Goal: Find specific page/section: Find specific page/section

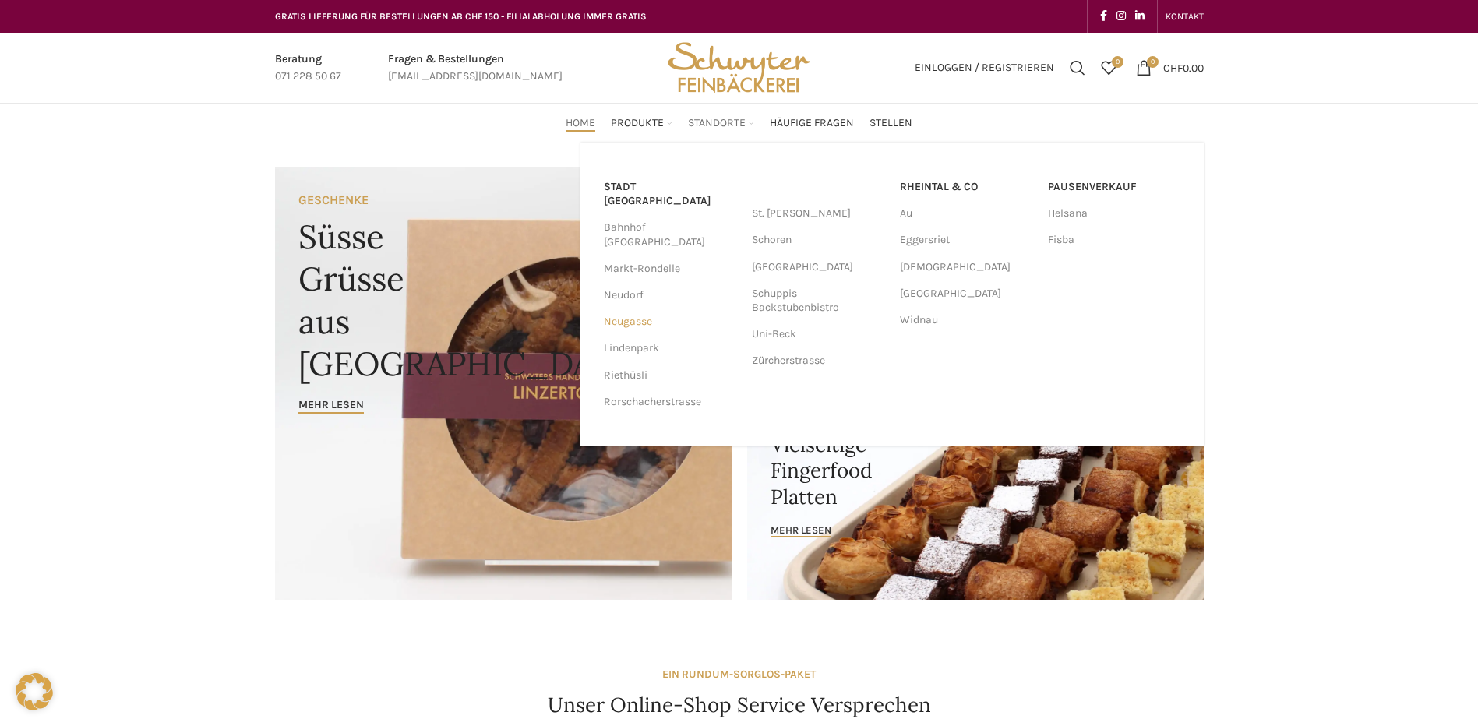
click at [632, 309] on link "Neugasse" at bounding box center [670, 322] width 132 height 26
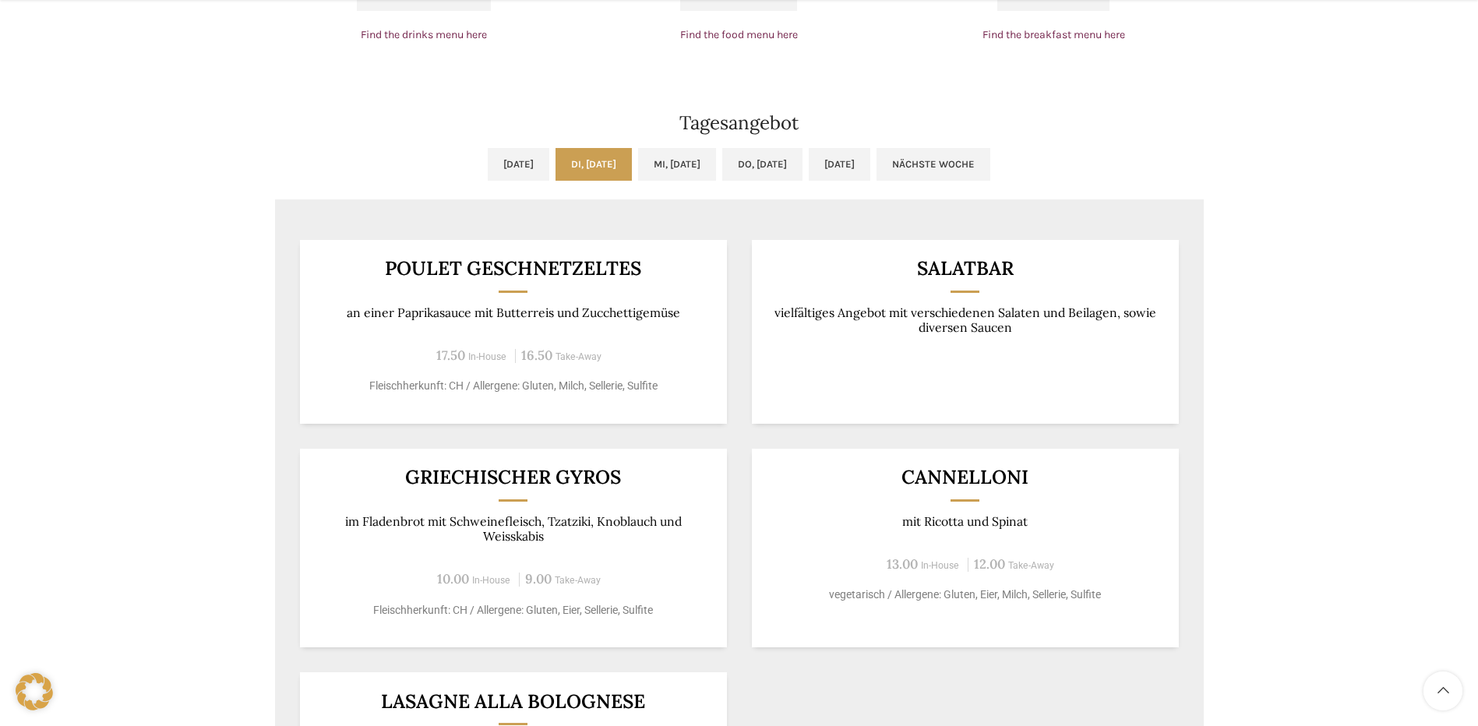
scroll to position [1246, 0]
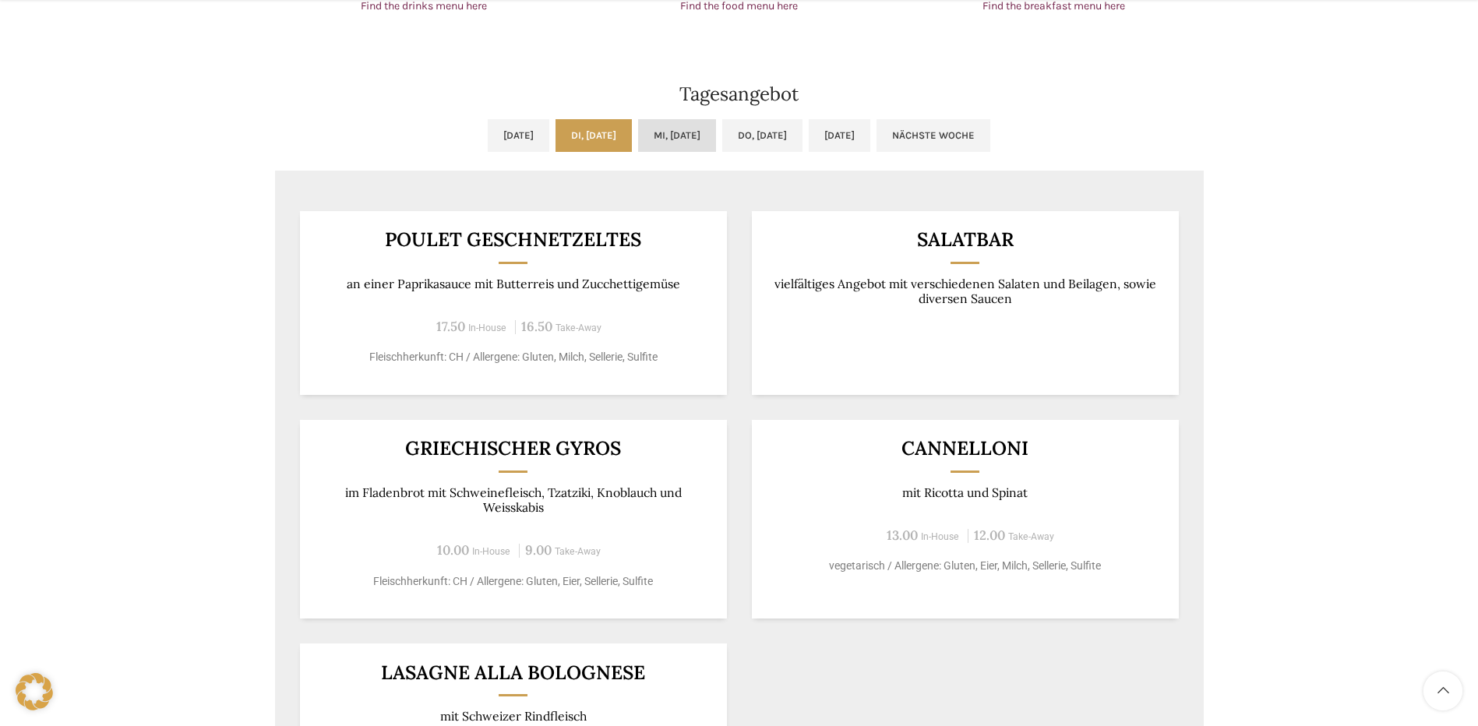
click at [679, 133] on link "Mi, [DATE]" at bounding box center [677, 135] width 78 height 33
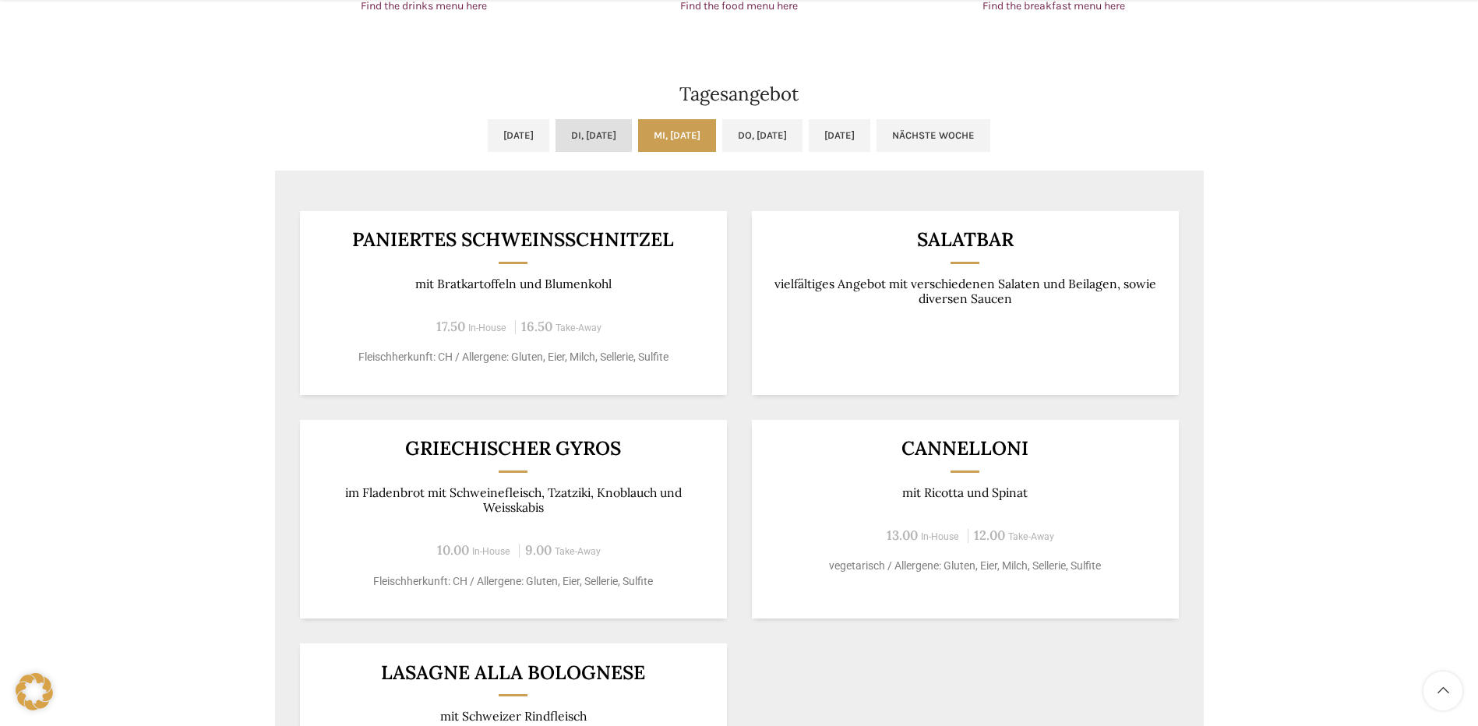
click at [588, 134] on link "Di, [DATE]" at bounding box center [593, 135] width 76 height 33
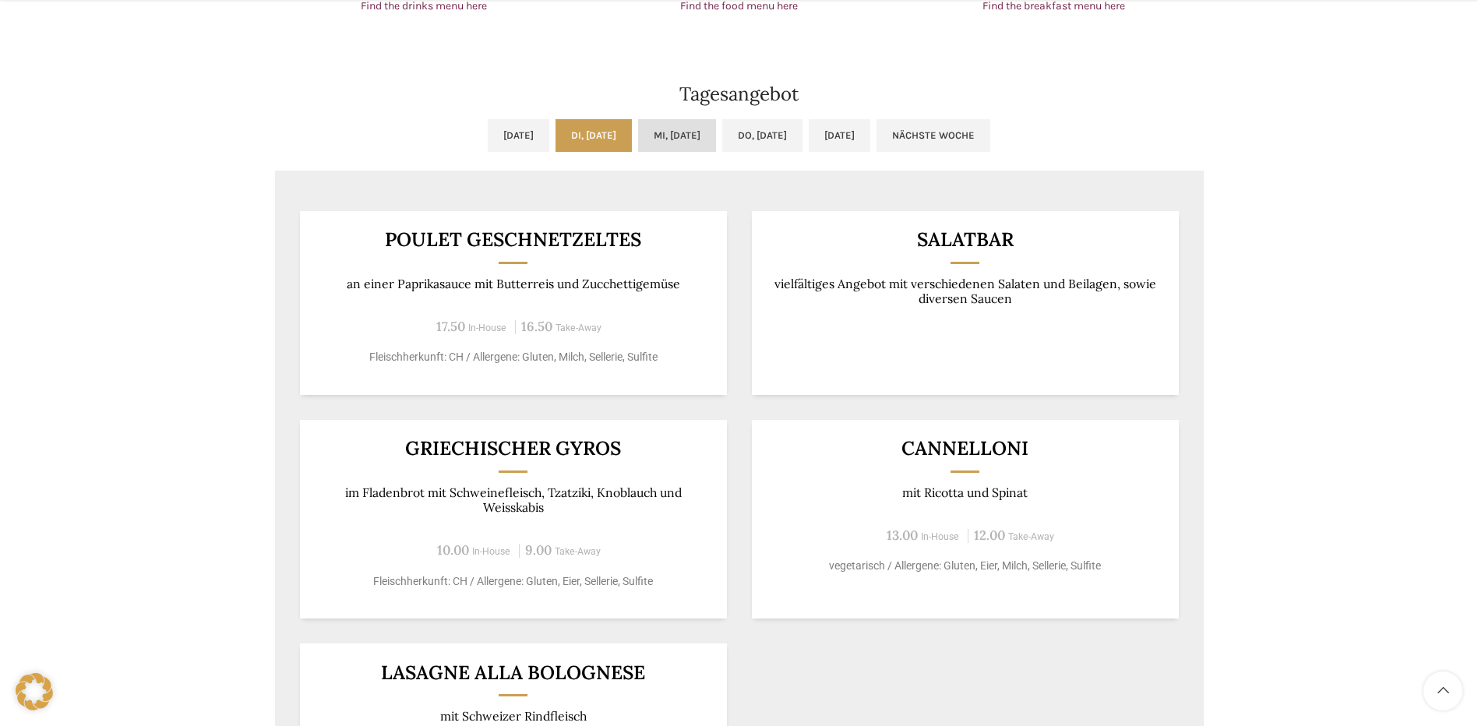
click at [677, 125] on link "Mi, [DATE]" at bounding box center [677, 135] width 78 height 33
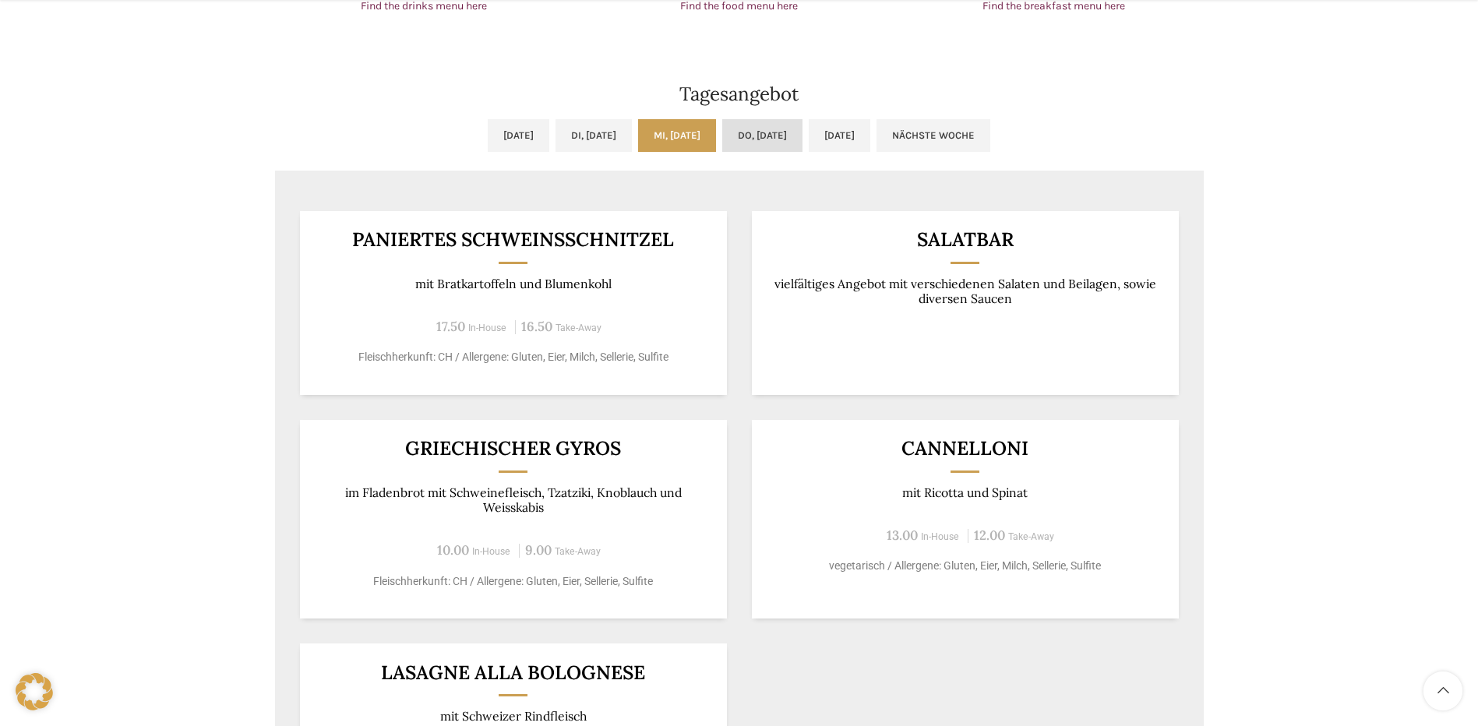
click at [773, 125] on link "Do, [DATE]" at bounding box center [762, 135] width 80 height 33
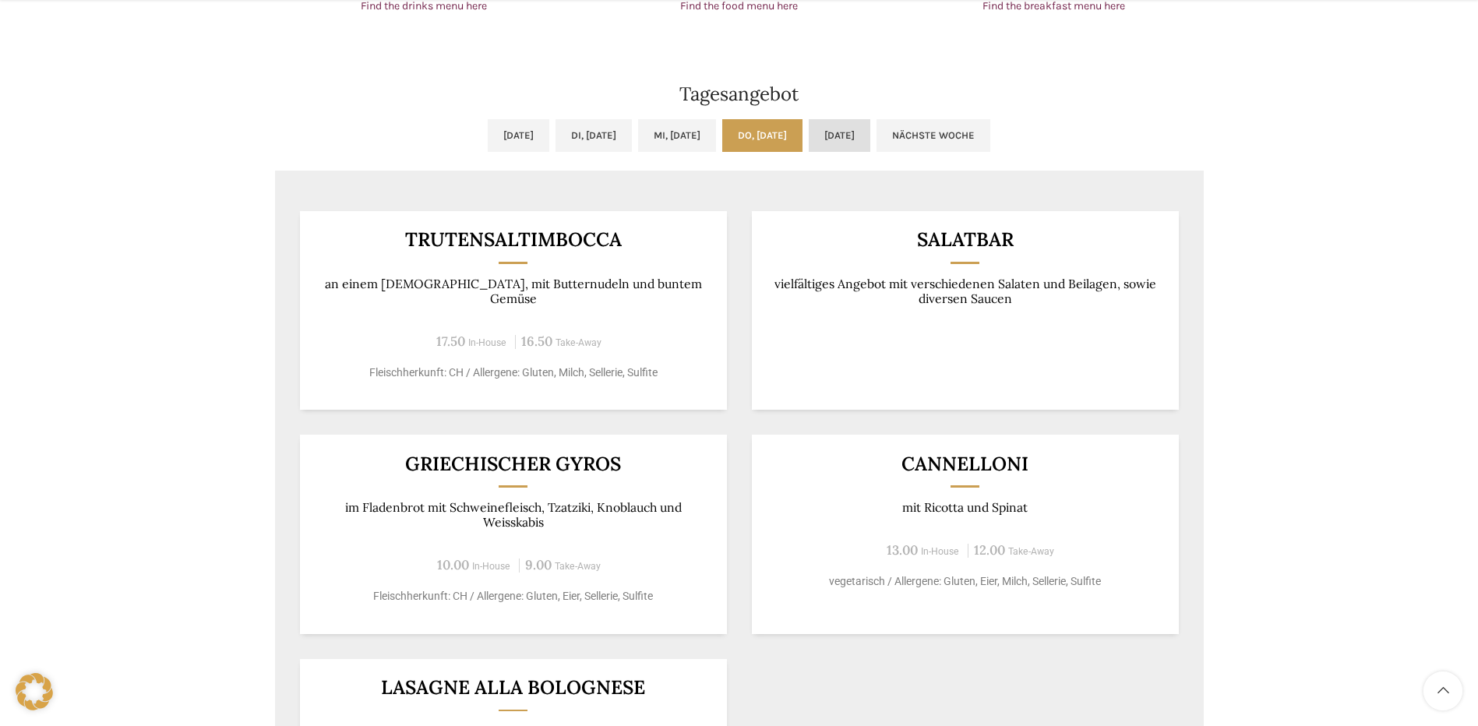
click at [870, 121] on link "[DATE]" at bounding box center [840, 135] width 62 height 33
click at [785, 136] on link "Do, [DATE]" at bounding box center [762, 135] width 80 height 33
click at [668, 136] on link "Mi, [DATE]" at bounding box center [677, 135] width 78 height 33
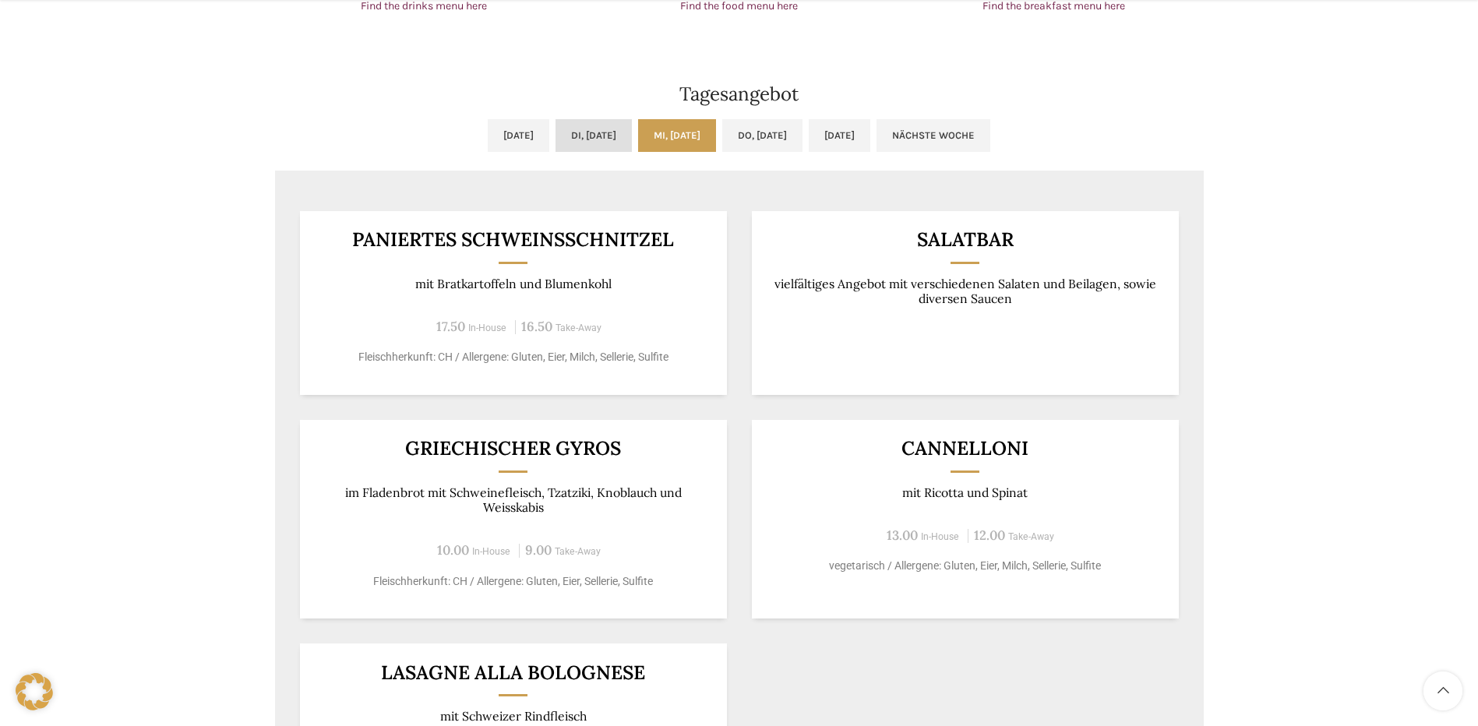
click at [577, 133] on link "Di, [DATE]" at bounding box center [593, 135] width 76 height 33
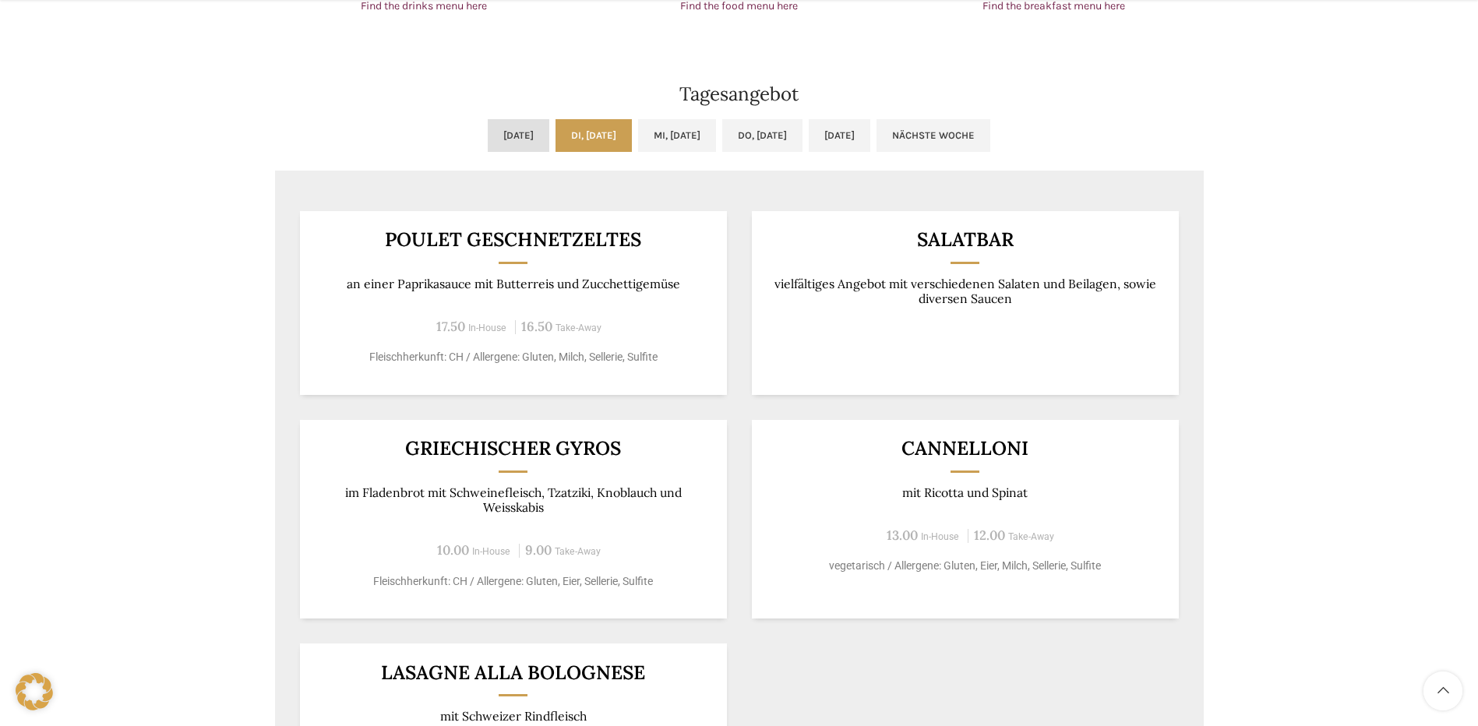
click at [488, 136] on link "[DATE]" at bounding box center [519, 135] width 62 height 33
click at [555, 136] on link "Di, [DATE]" at bounding box center [593, 135] width 76 height 33
click at [500, 133] on link "[DATE]" at bounding box center [519, 135] width 62 height 33
click at [587, 125] on link "Di, [DATE]" at bounding box center [593, 135] width 76 height 33
click at [665, 130] on link "Mi, [DATE]" at bounding box center [677, 135] width 78 height 33
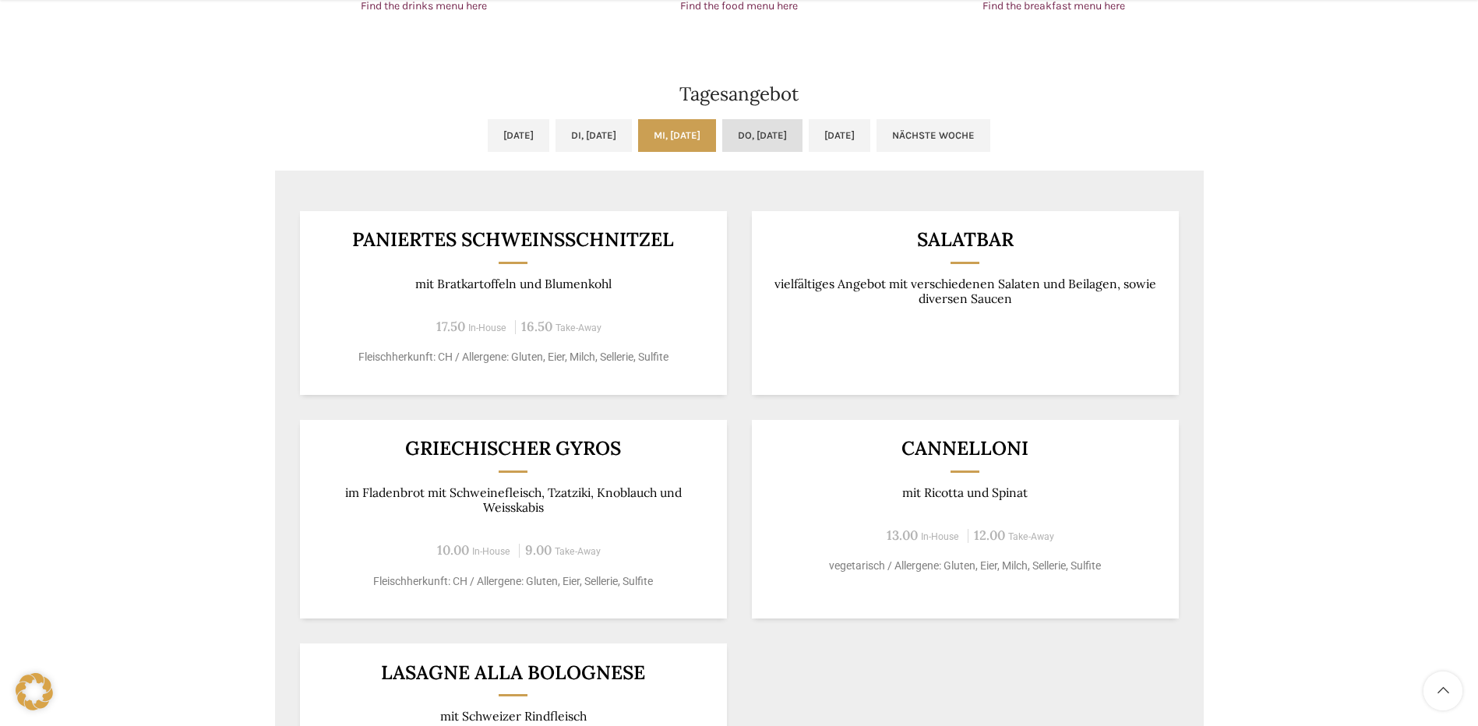
click at [771, 134] on link "Do, [DATE]" at bounding box center [762, 135] width 80 height 33
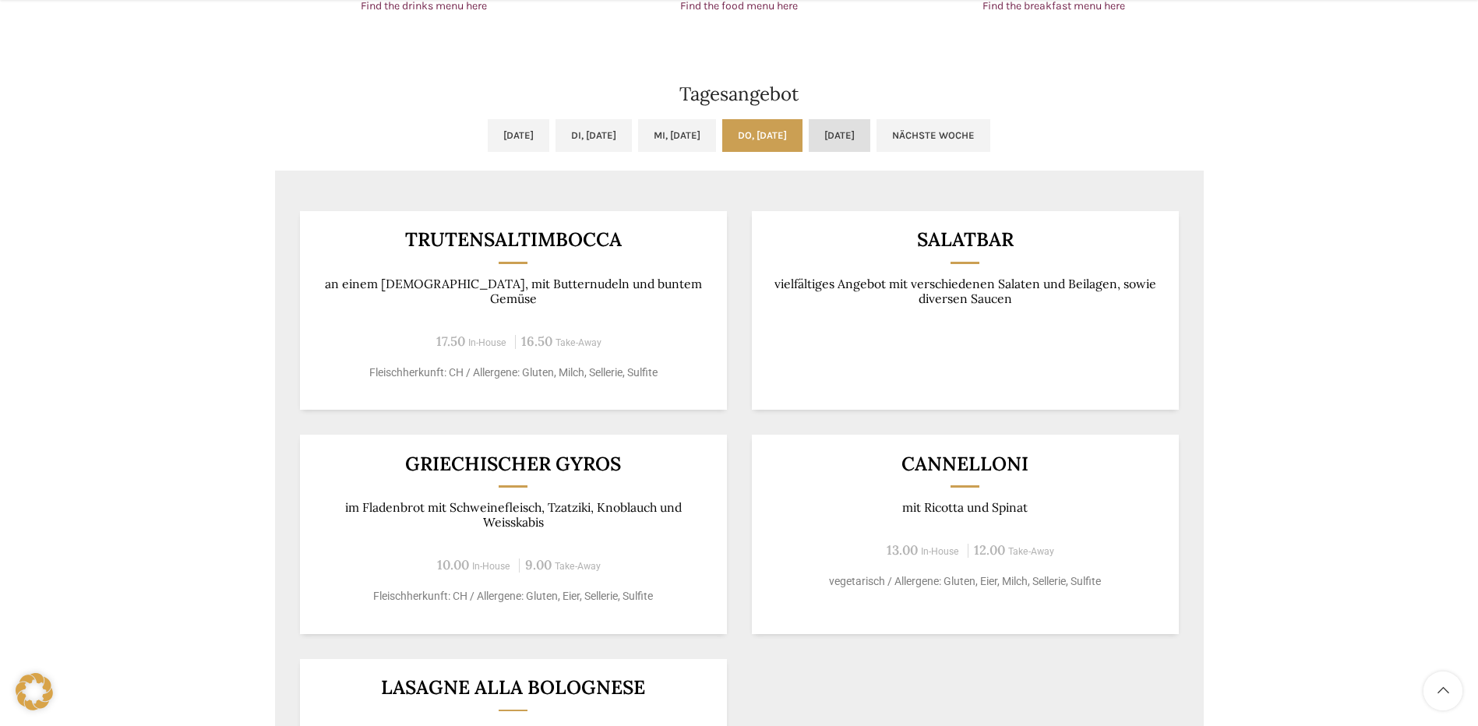
click at [870, 134] on link "[DATE]" at bounding box center [840, 135] width 62 height 33
click at [601, 137] on link "Di, [DATE]" at bounding box center [593, 135] width 76 height 33
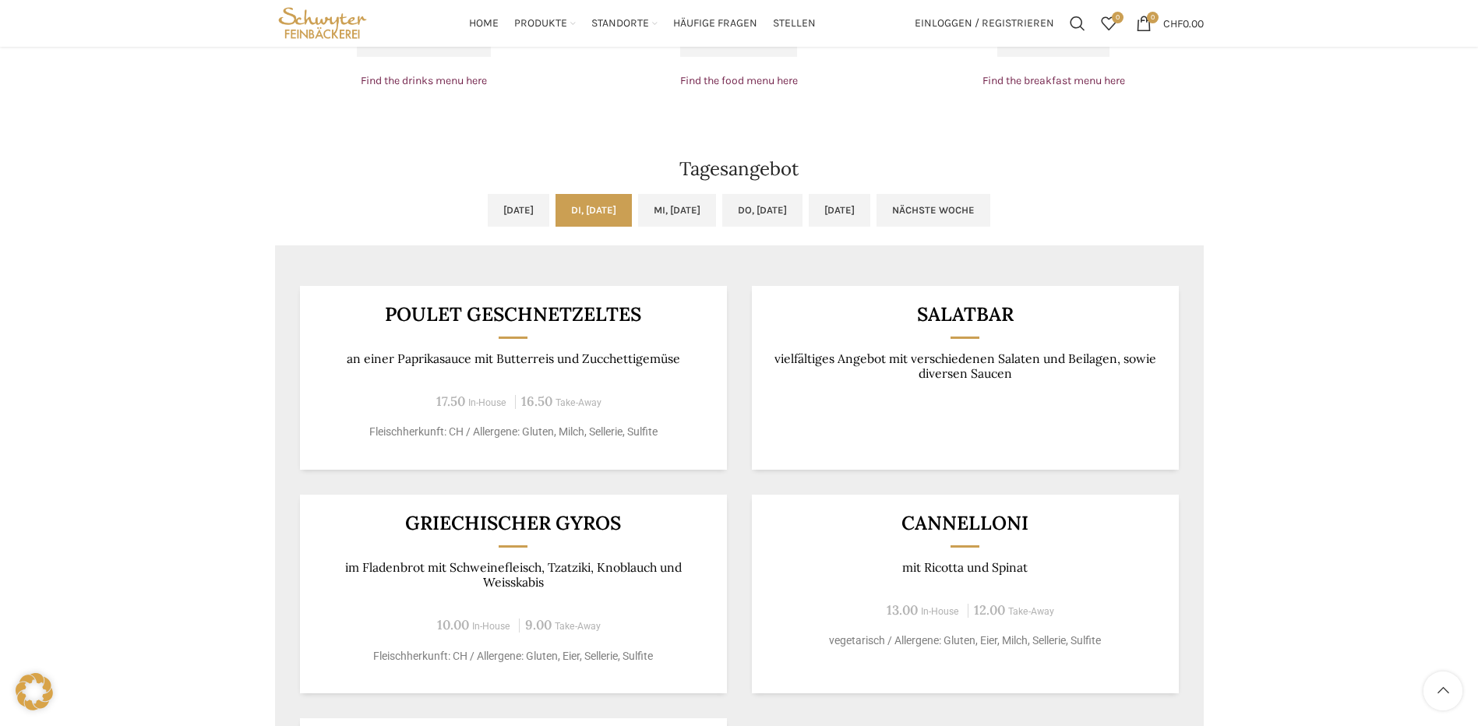
scroll to position [1169, 0]
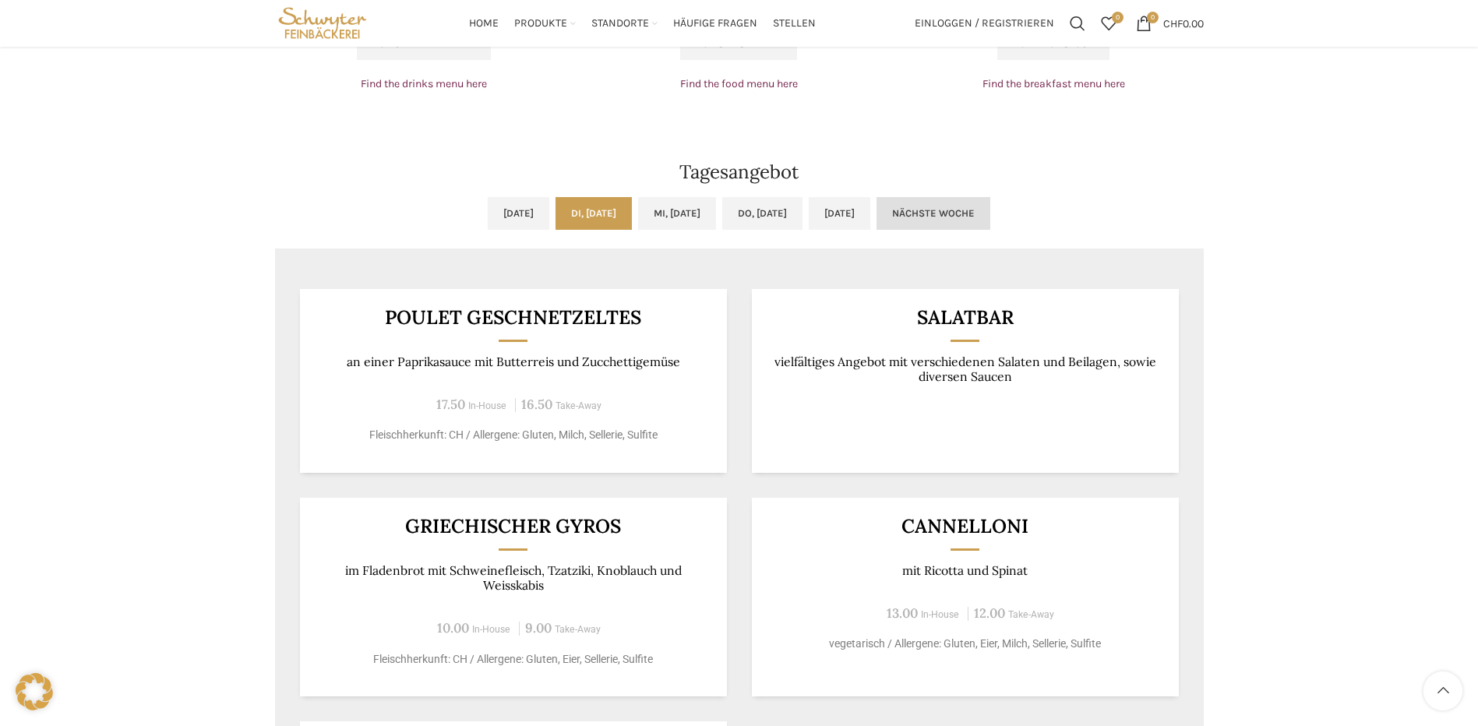
click at [990, 206] on link "Nächste Woche" at bounding box center [933, 213] width 114 height 33
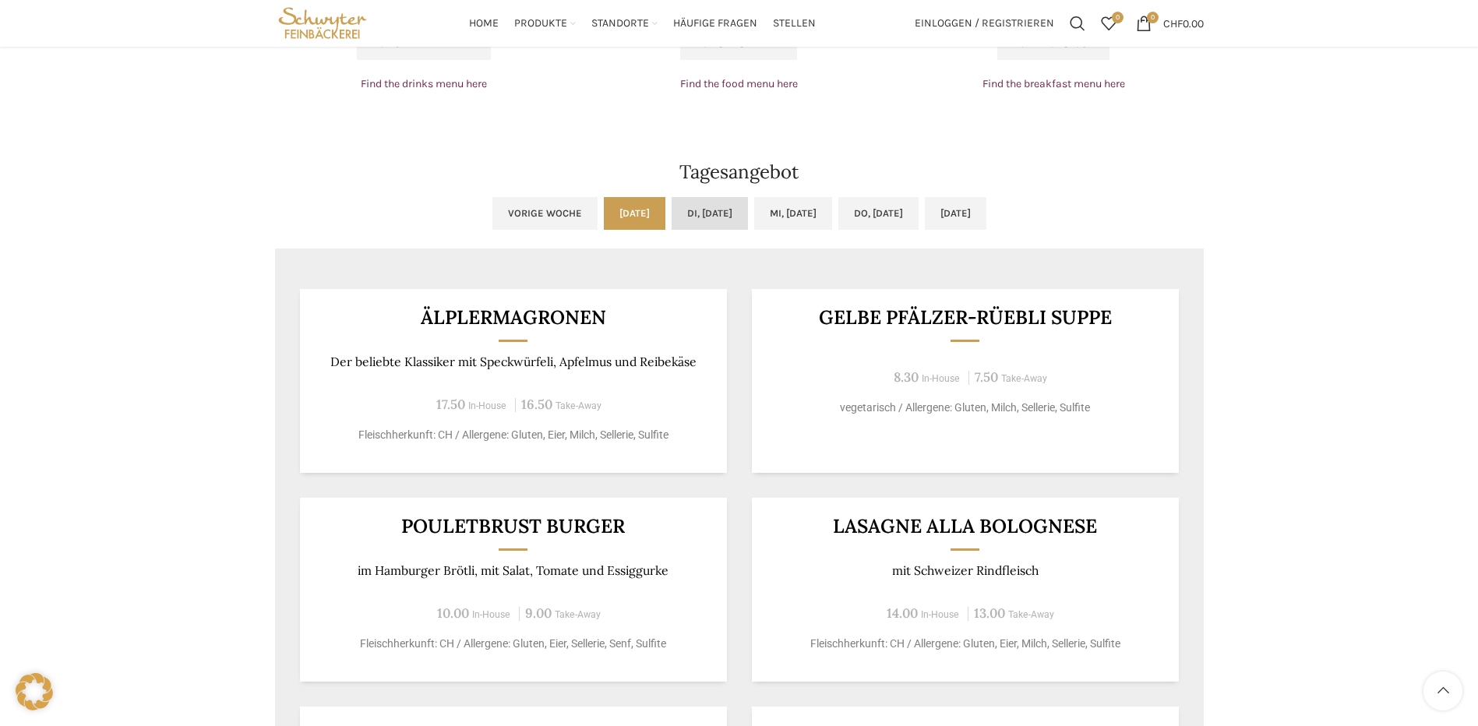
click at [686, 208] on link "Di, [DATE]" at bounding box center [710, 213] width 76 height 33
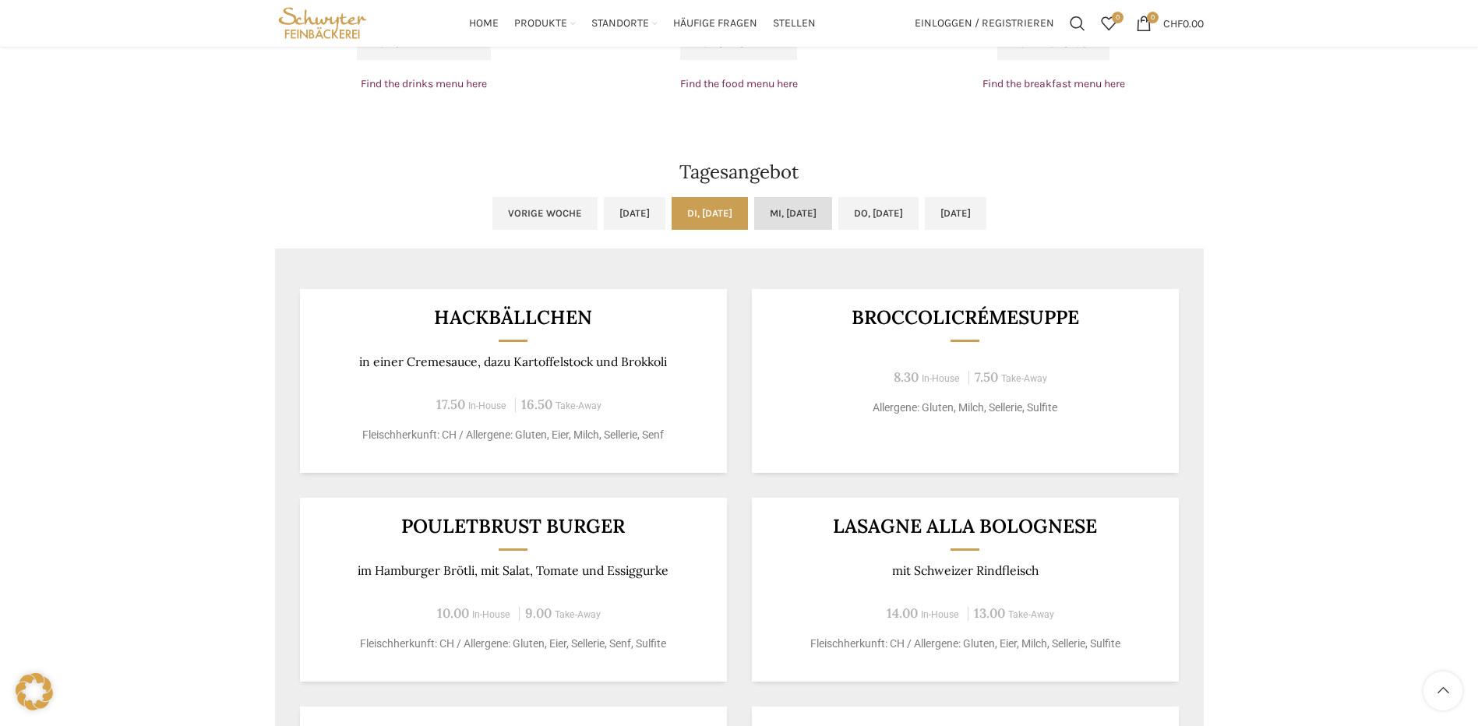
click at [785, 213] on link "Mi, [DATE]" at bounding box center [793, 213] width 78 height 33
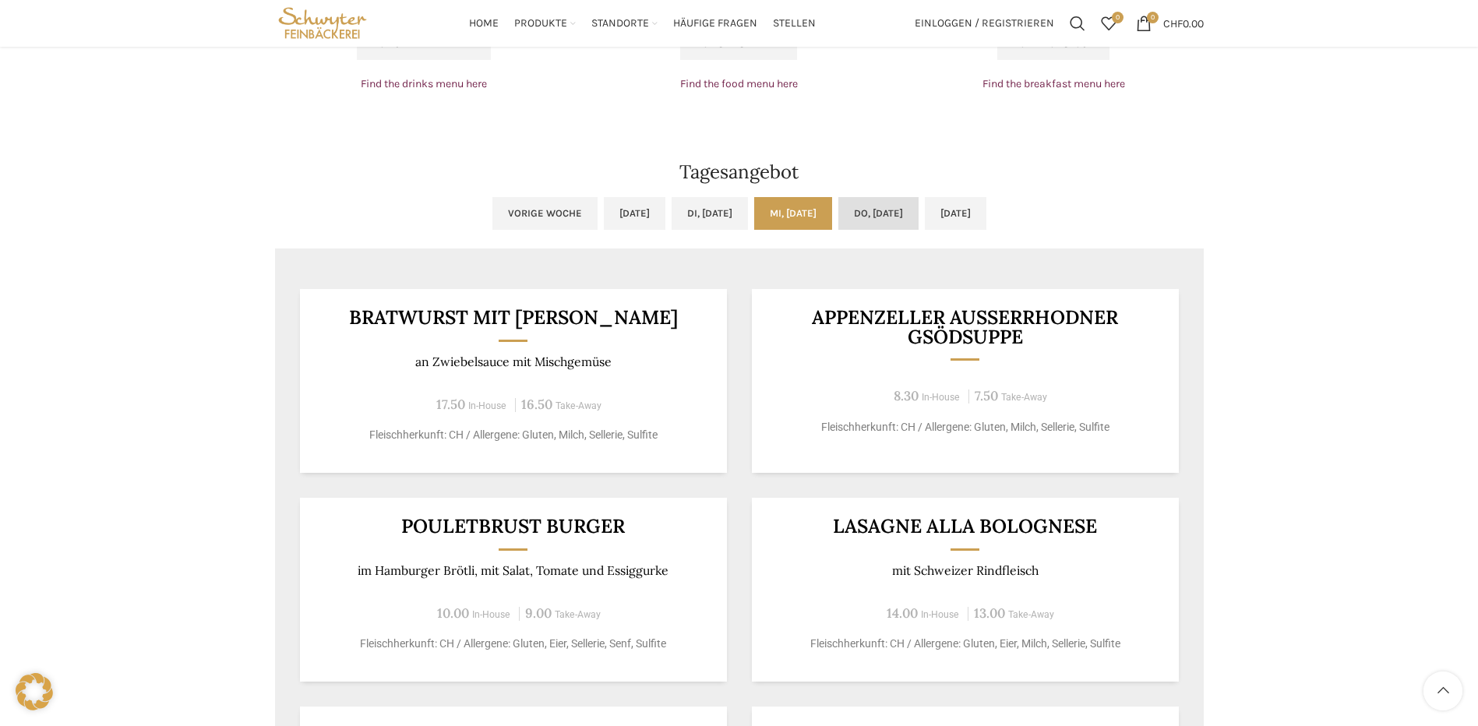
click at [899, 213] on link "Do, [DATE]" at bounding box center [878, 213] width 80 height 33
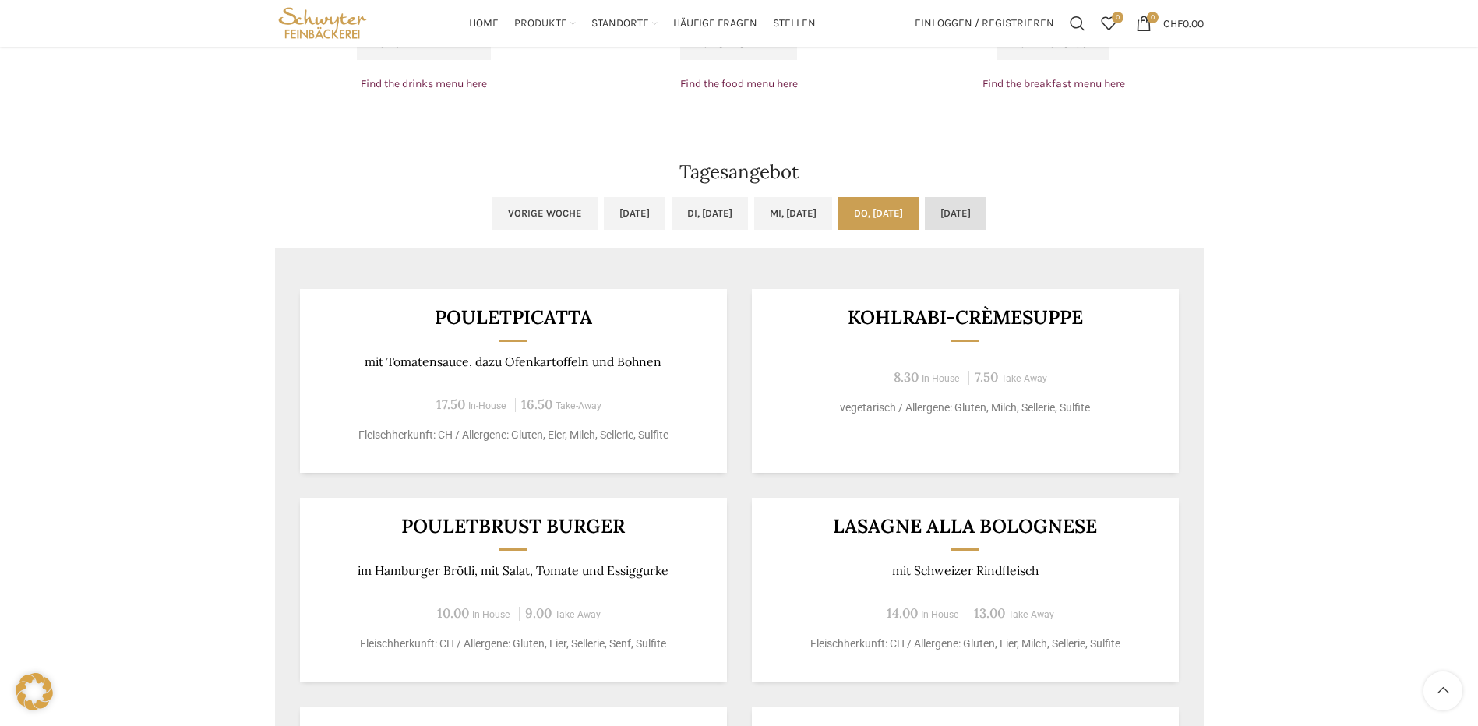
click at [985, 210] on link "[DATE]" at bounding box center [956, 213] width 62 height 33
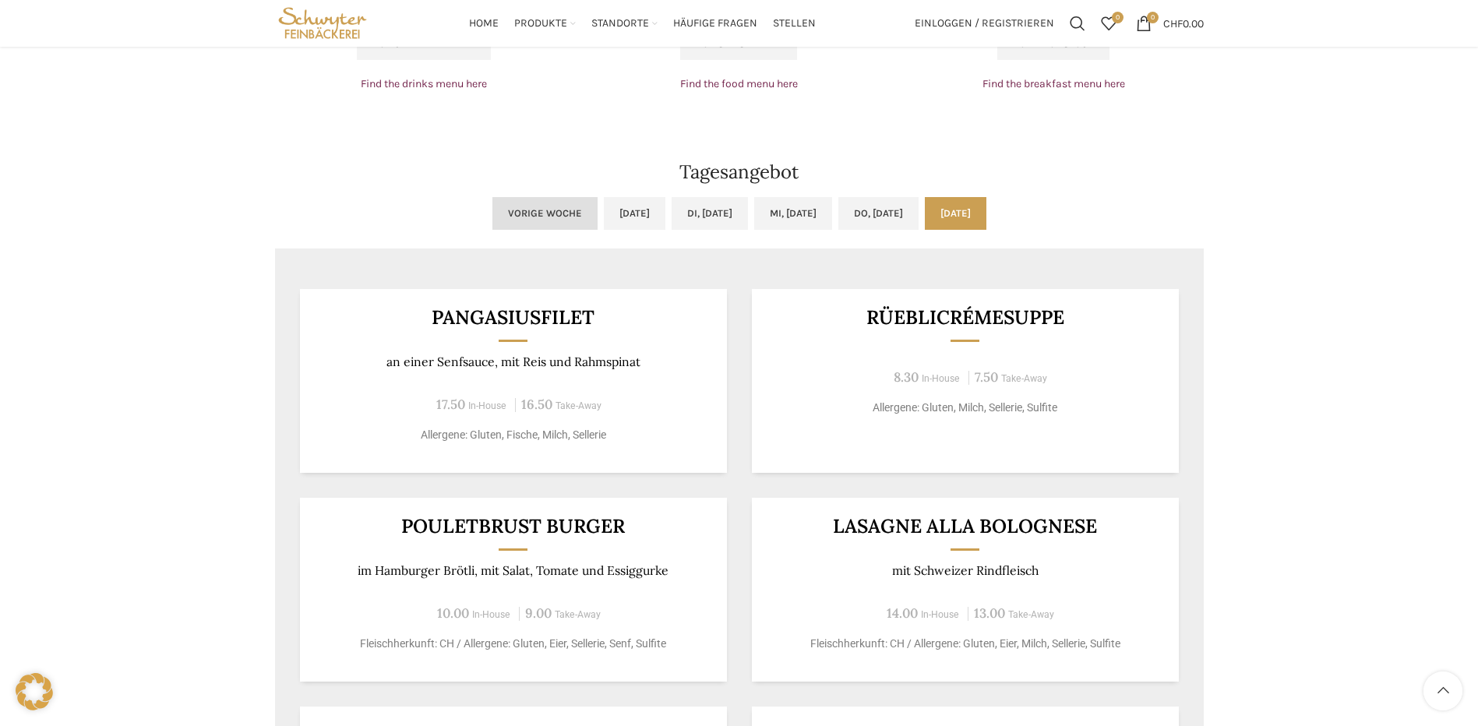
click at [492, 209] on link "Vorige Woche" at bounding box center [544, 213] width 105 height 33
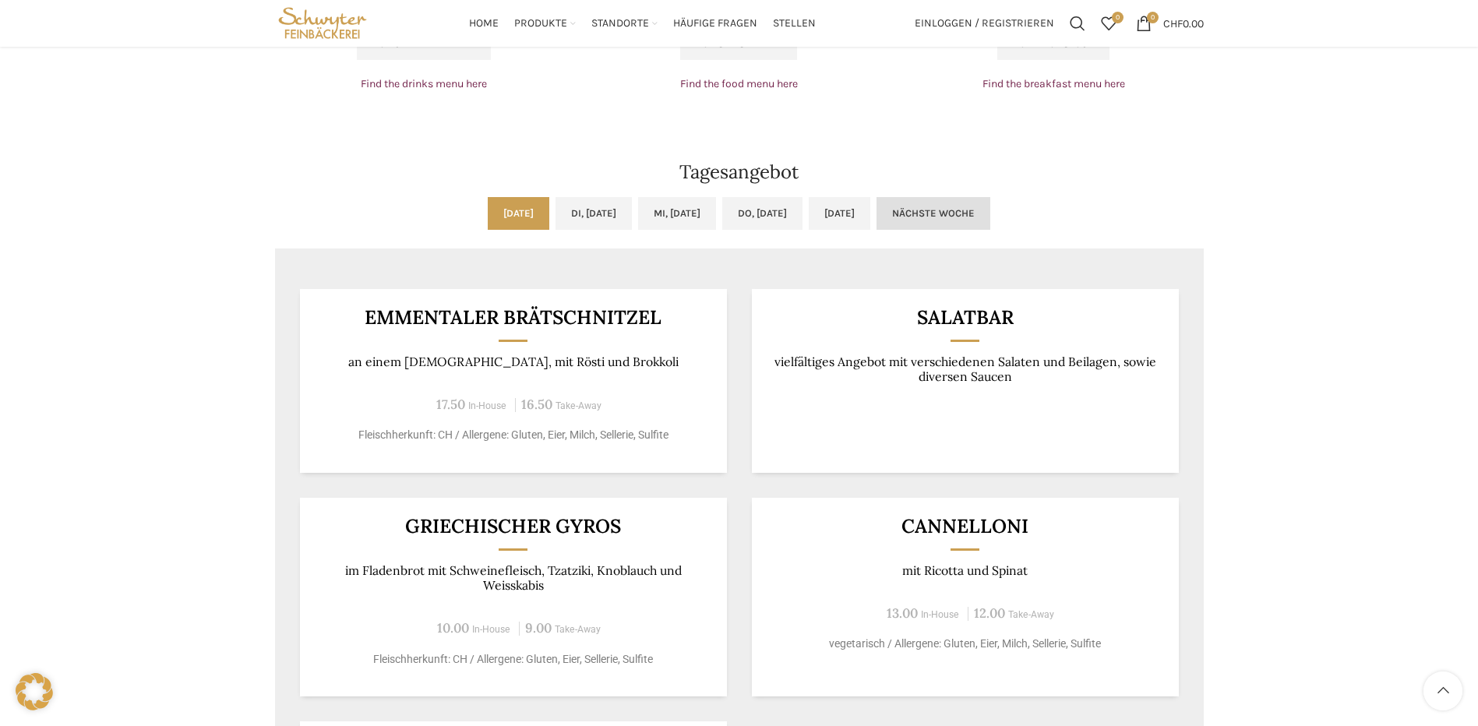
click at [990, 215] on link "Nächste Woche" at bounding box center [933, 213] width 114 height 33
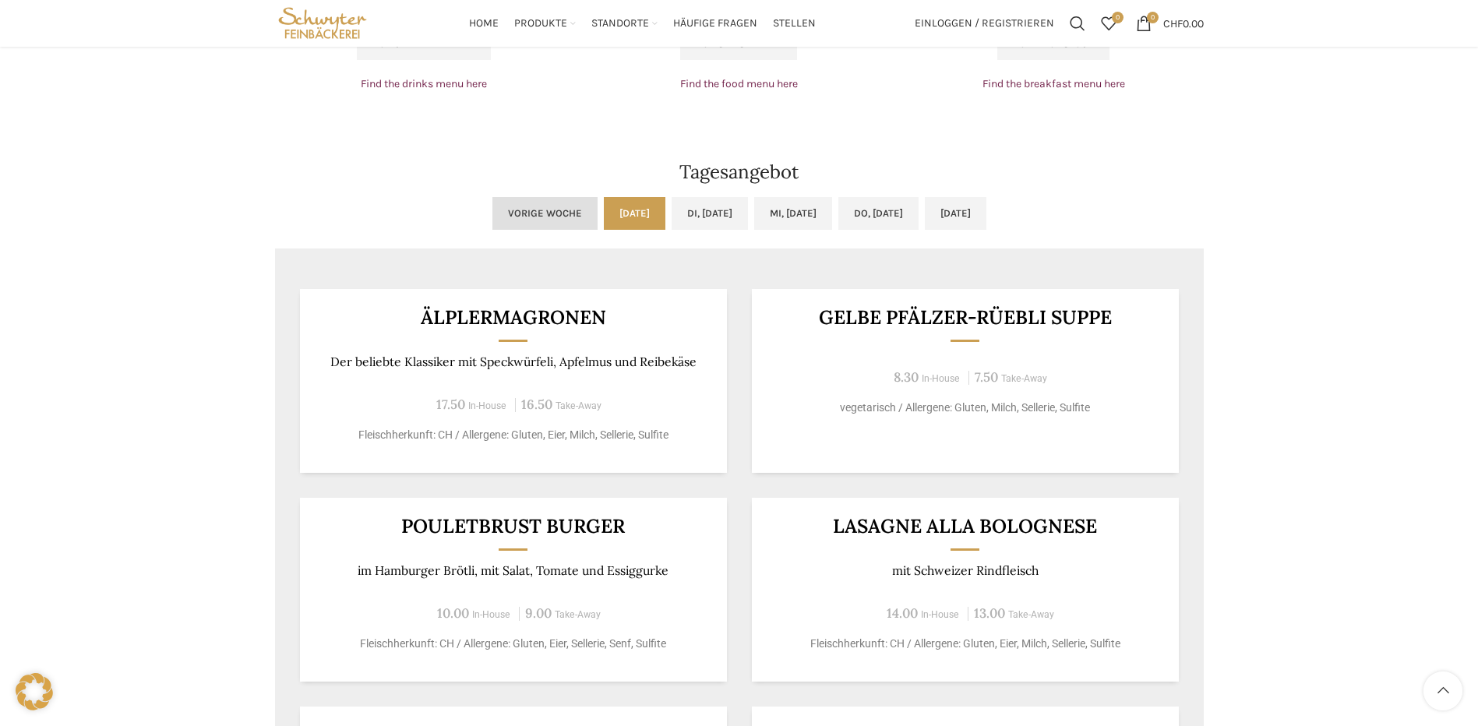
click at [492, 212] on link "Vorige Woche" at bounding box center [544, 213] width 105 height 33
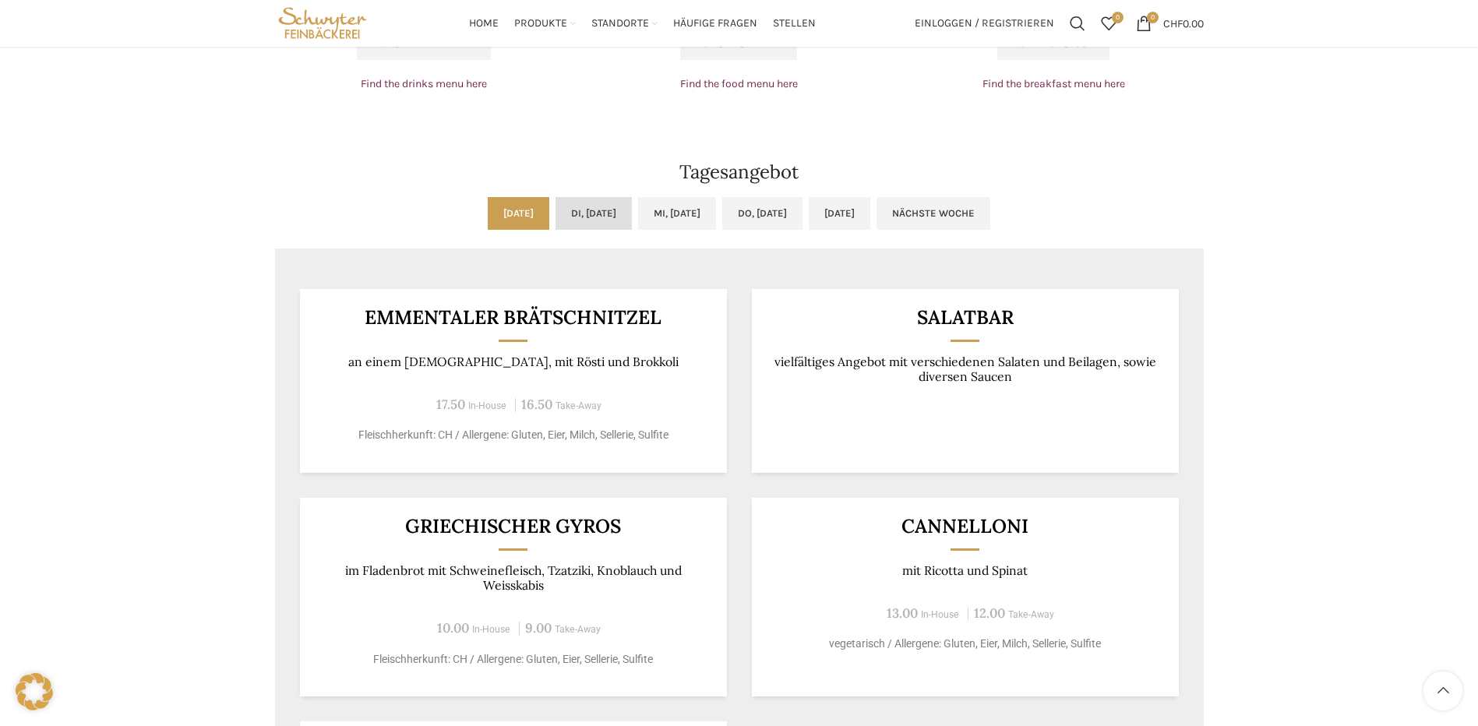
click at [562, 227] on link "Di, [DATE]" at bounding box center [593, 213] width 76 height 33
